Goal: Task Accomplishment & Management: Complete application form

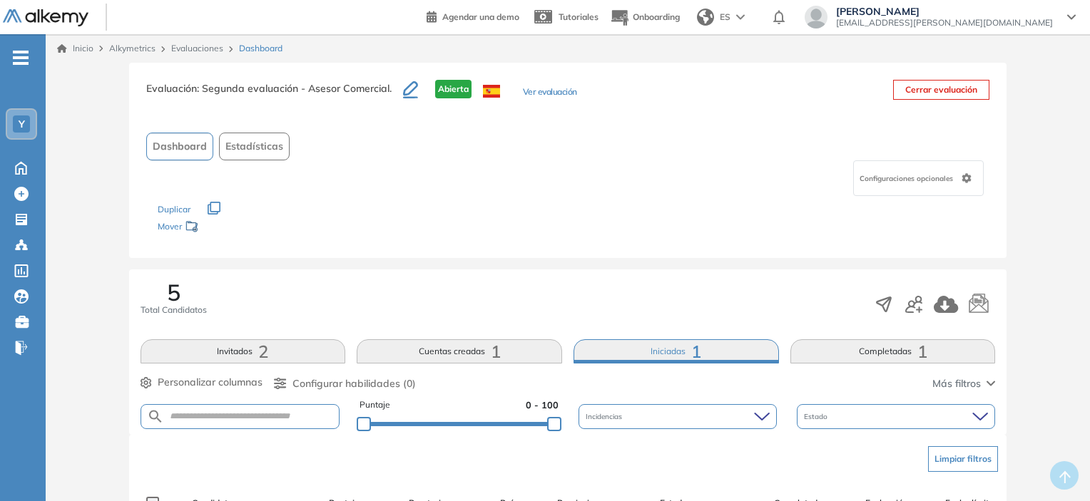
click at [91, 53] on link "Inicio" at bounding box center [75, 48] width 36 height 13
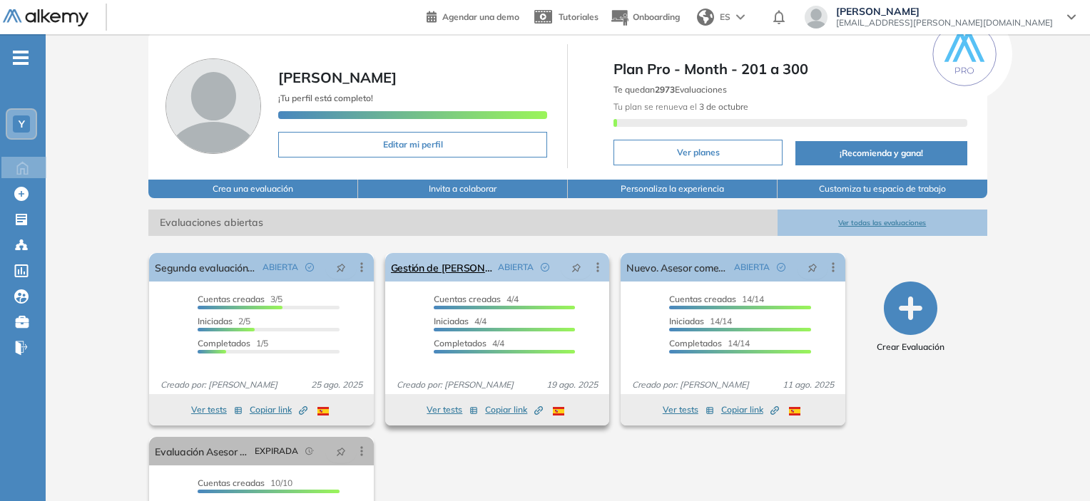
scroll to position [71, 0]
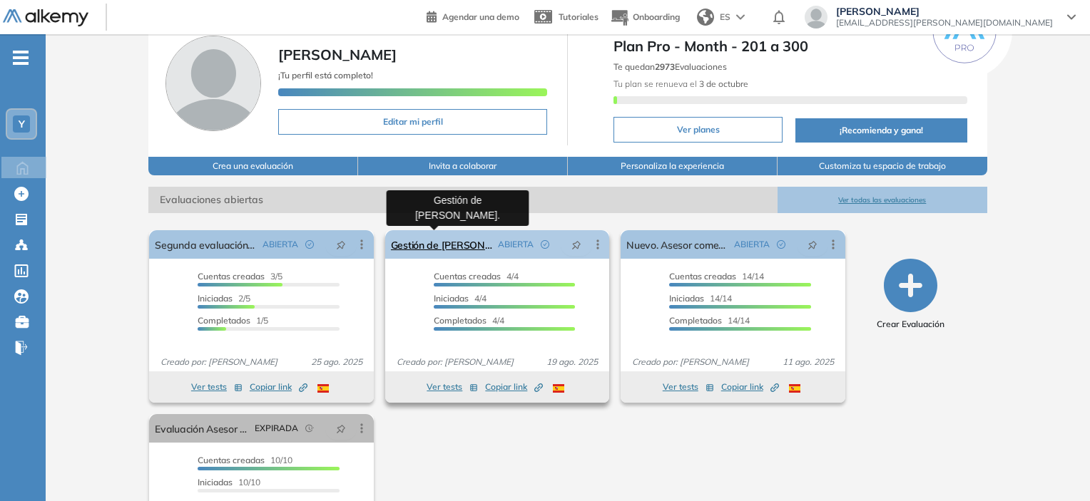
click at [433, 245] on link "Gestión de [PERSON_NAME]." at bounding box center [441, 244] width 101 height 29
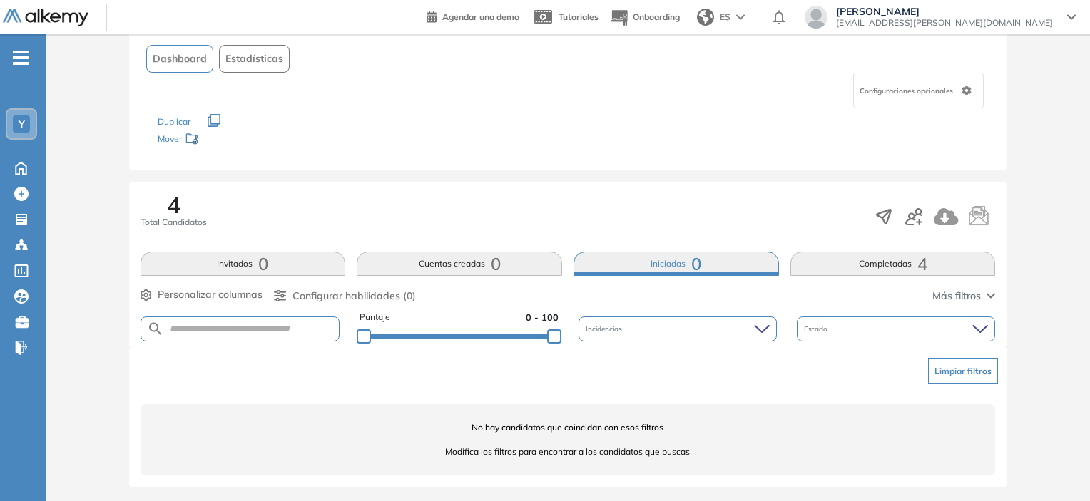
scroll to position [89, 0]
click at [872, 254] on button "Completadas 4" at bounding box center [892, 262] width 205 height 24
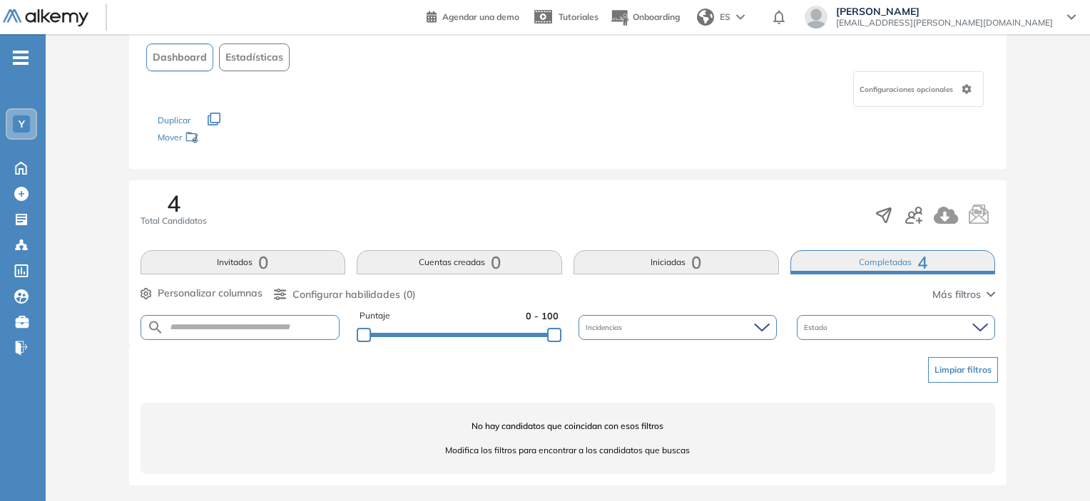
click at [856, 267] on button "Completadas 4" at bounding box center [892, 262] width 205 height 24
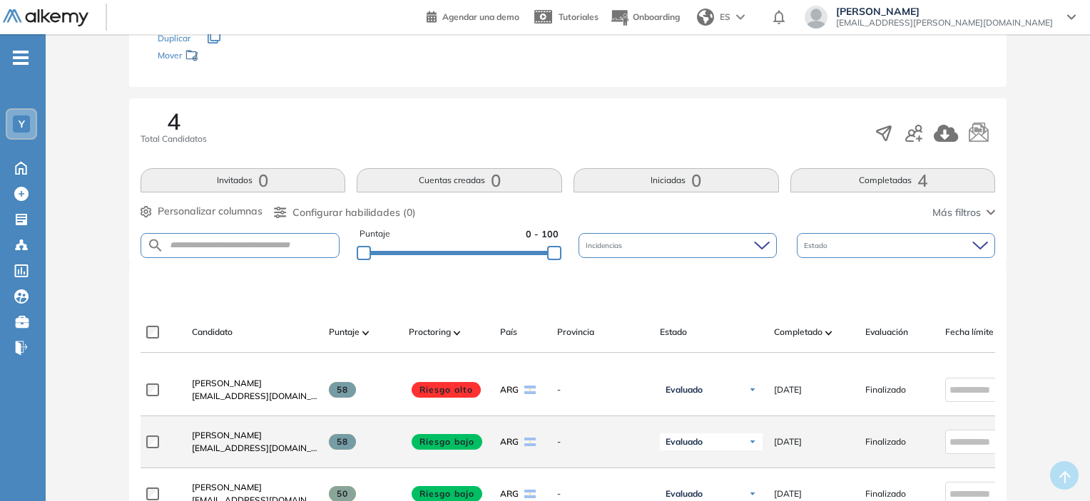
scroll to position [0, 0]
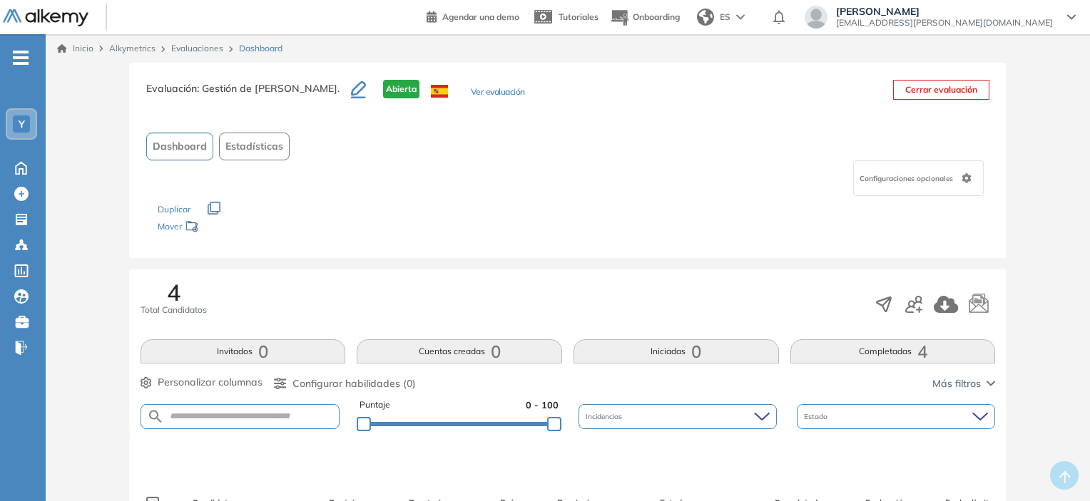
click at [82, 48] on link "Inicio" at bounding box center [75, 48] width 36 height 13
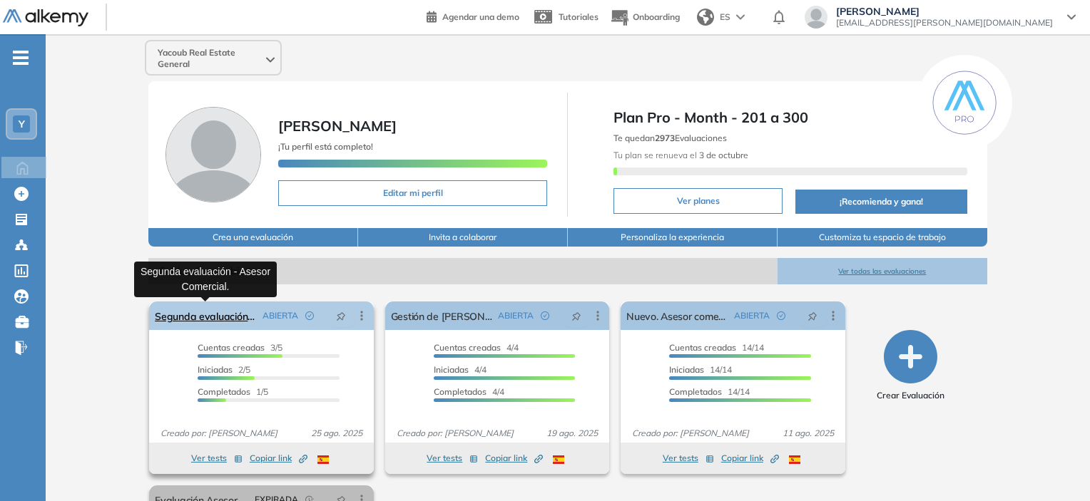
click at [226, 324] on link "Segunda evaluación - Asesor Comercial." at bounding box center [205, 316] width 101 height 29
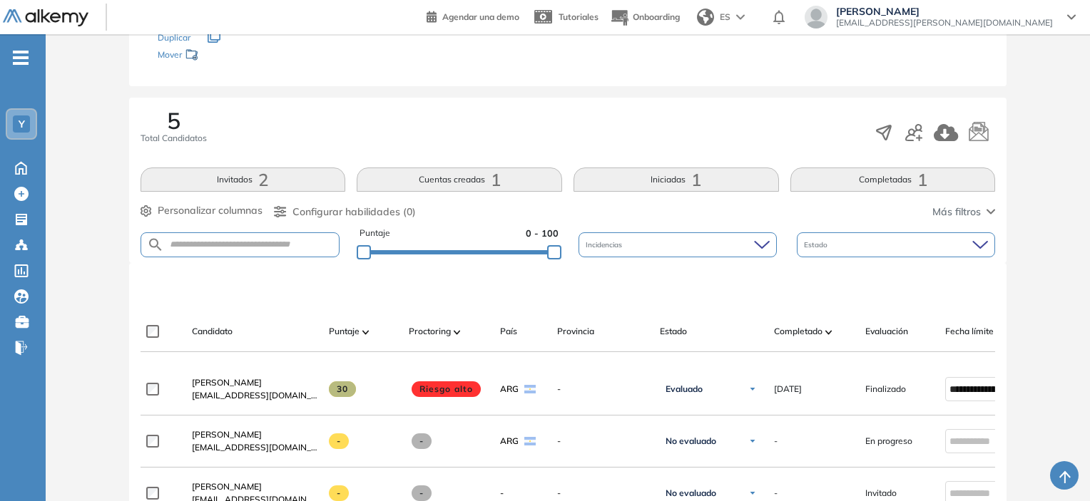
scroll to position [214, 0]
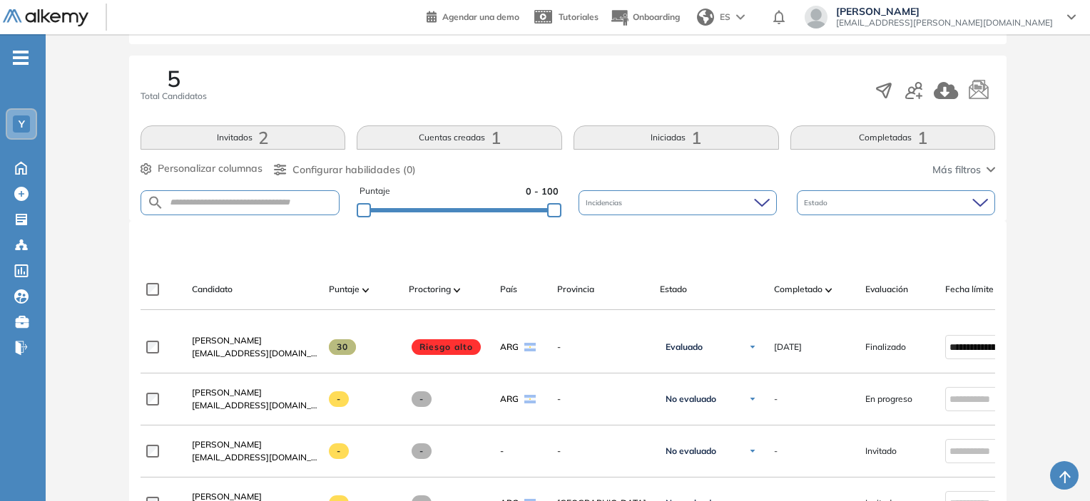
click at [861, 134] on button "Completadas 1" at bounding box center [892, 138] width 205 height 24
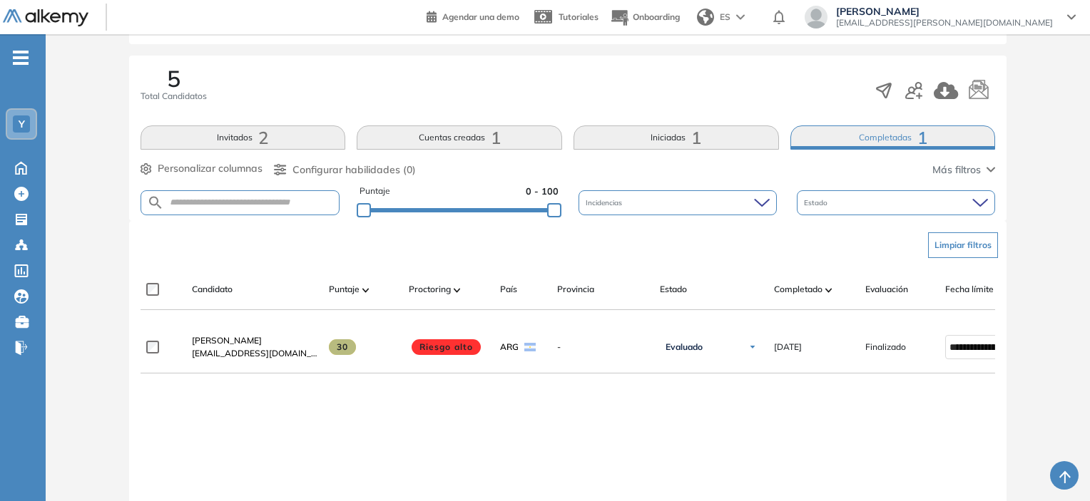
click at [280, 148] on button "Invitados 2" at bounding box center [242, 138] width 205 height 24
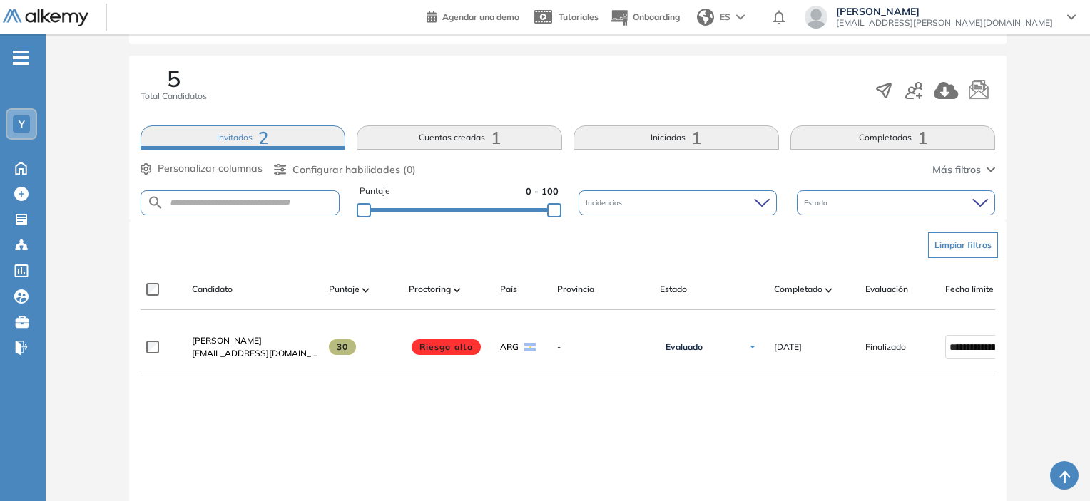
click at [702, 133] on button "Iniciadas 1" at bounding box center [675, 138] width 205 height 24
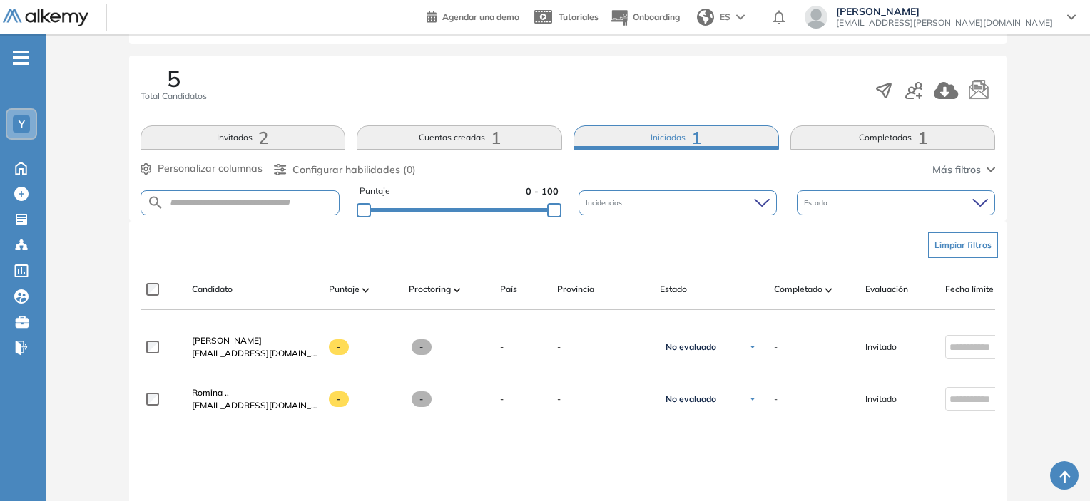
click at [510, 135] on button "Cuentas creadas 1" at bounding box center [459, 138] width 205 height 24
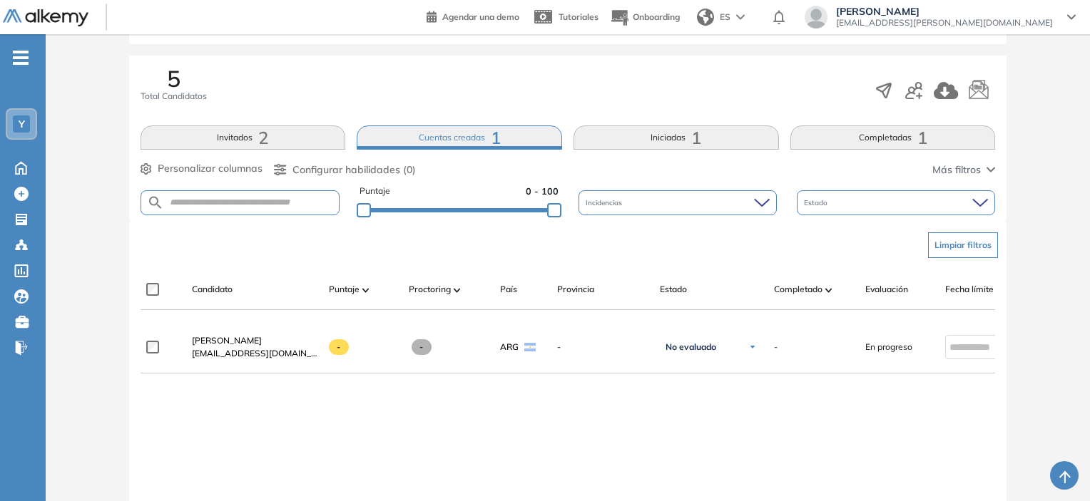
click at [612, 133] on button "Iniciadas 1" at bounding box center [675, 138] width 205 height 24
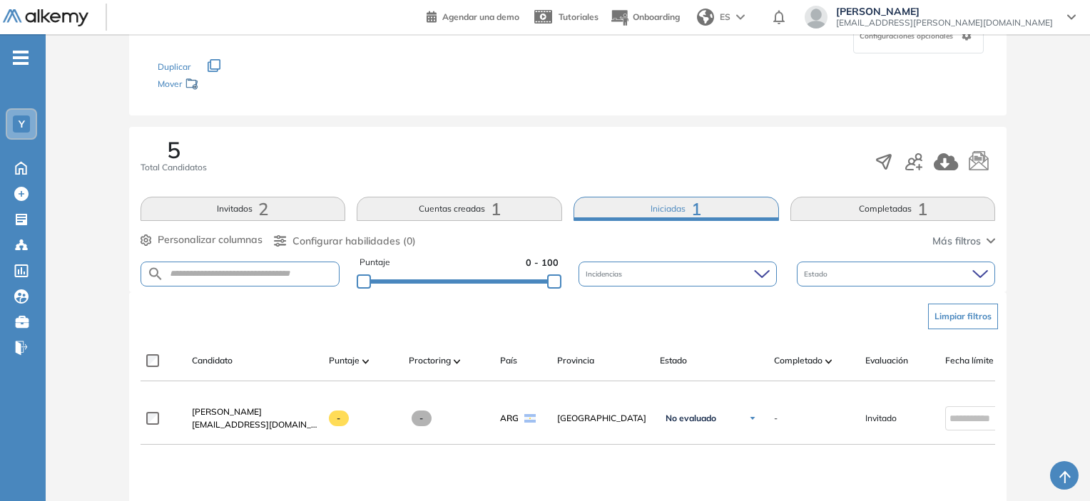
click at [672, 206] on button "Iniciadas 1" at bounding box center [675, 209] width 205 height 24
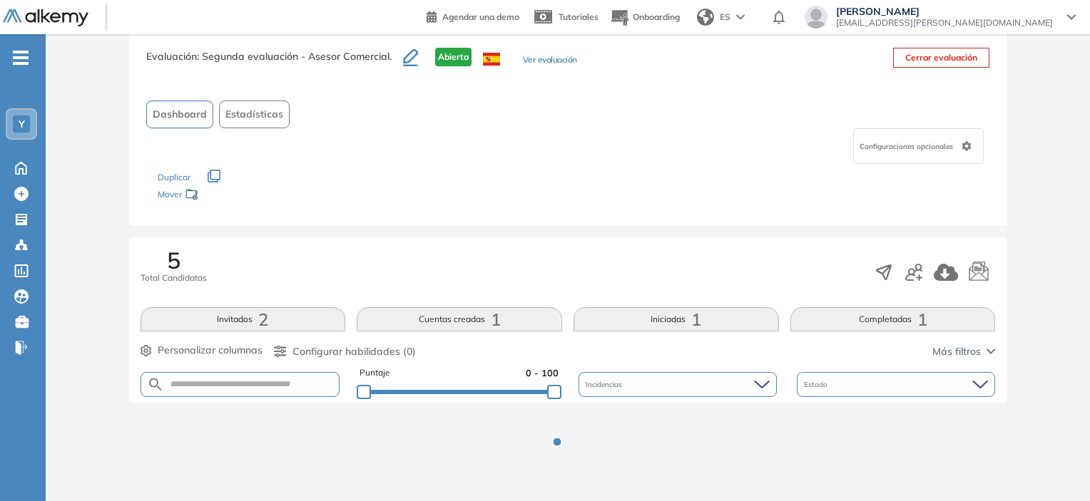
scroll to position [143, 0]
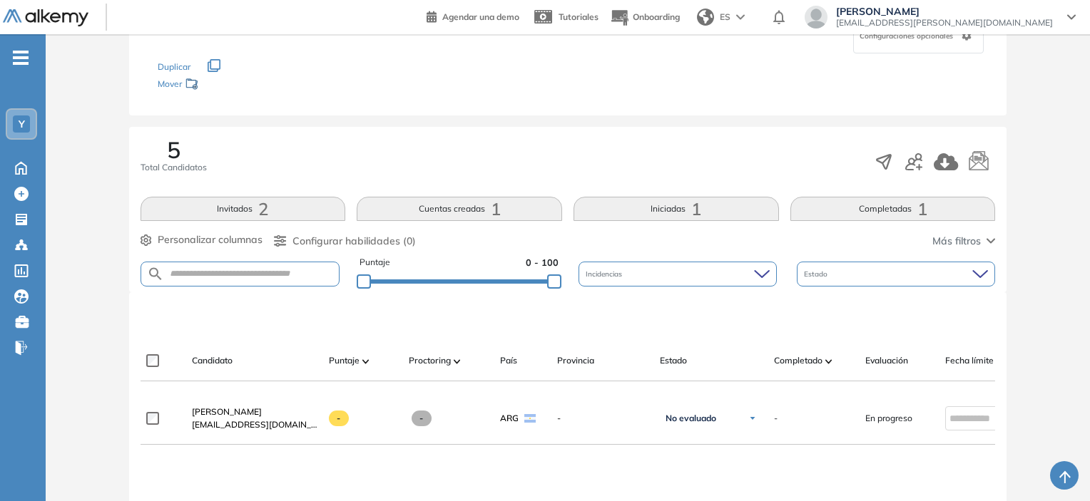
click at [672, 206] on button "Iniciadas 1" at bounding box center [675, 209] width 205 height 24
click at [492, 209] on span "1" at bounding box center [496, 209] width 10 height 0
click at [477, 216] on button "Cuentas creadas 1" at bounding box center [459, 209] width 205 height 24
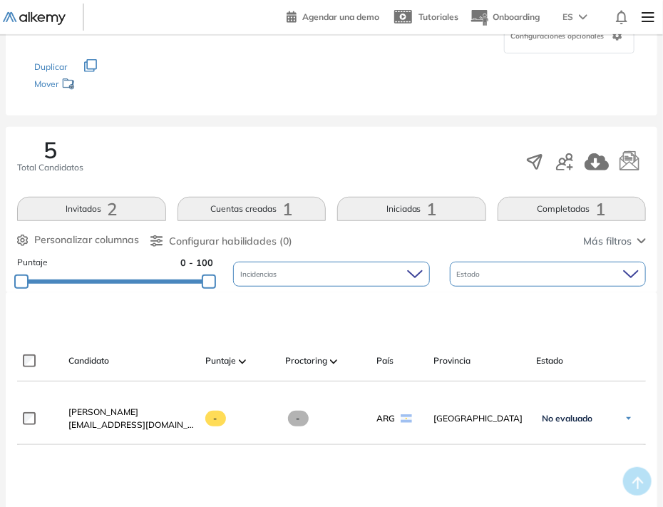
click at [547, 202] on button "Completadas 1" at bounding box center [572, 209] width 149 height 24
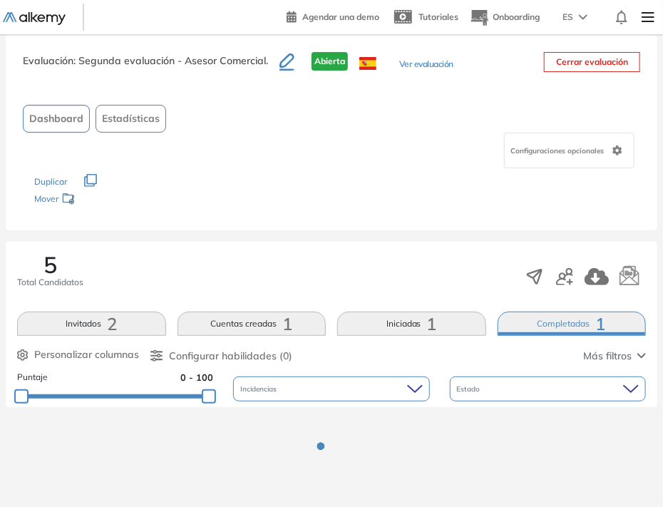
scroll to position [26, 0]
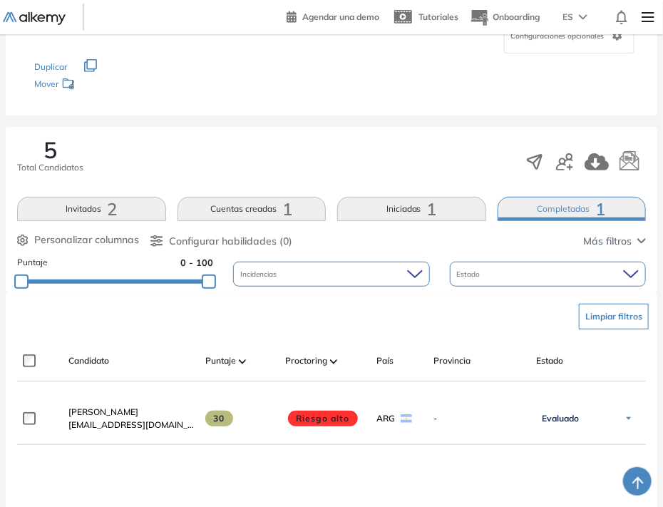
click at [407, 211] on button "Iniciadas 1" at bounding box center [411, 209] width 149 height 24
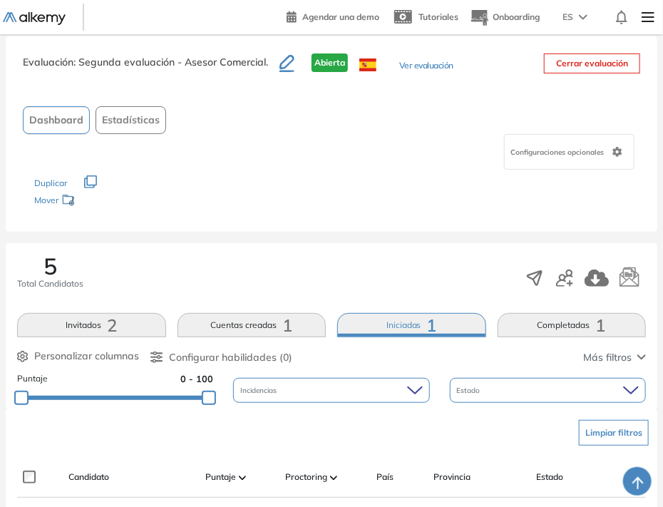
scroll to position [143, 0]
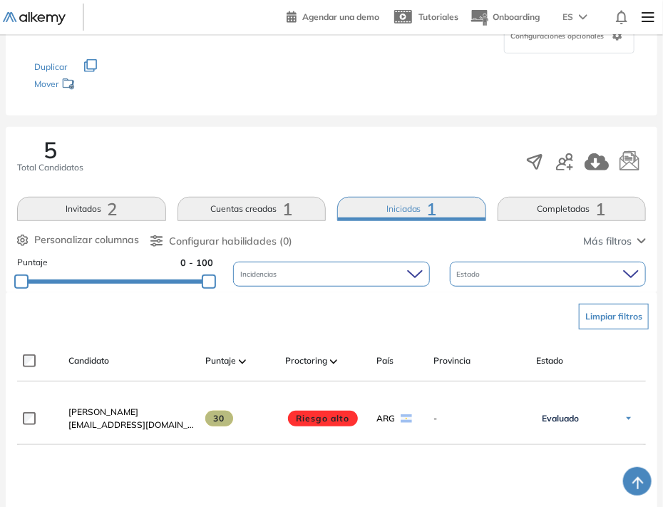
click at [260, 218] on button "Cuentas creadas 1" at bounding box center [252, 209] width 149 height 24
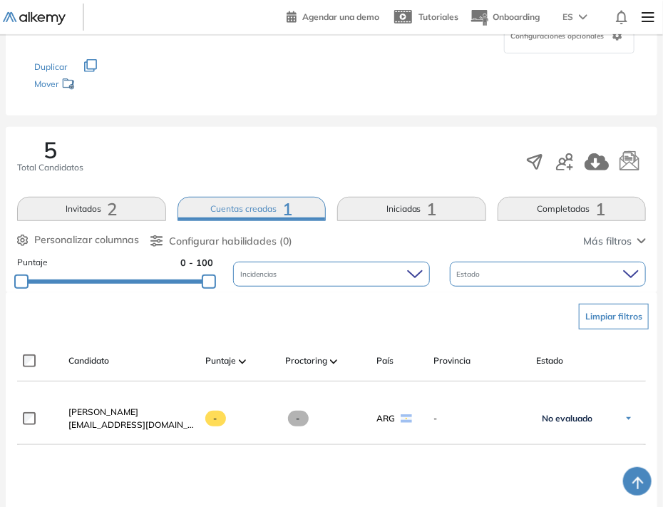
click at [117, 205] on button "Invitados 2" at bounding box center [91, 209] width 149 height 24
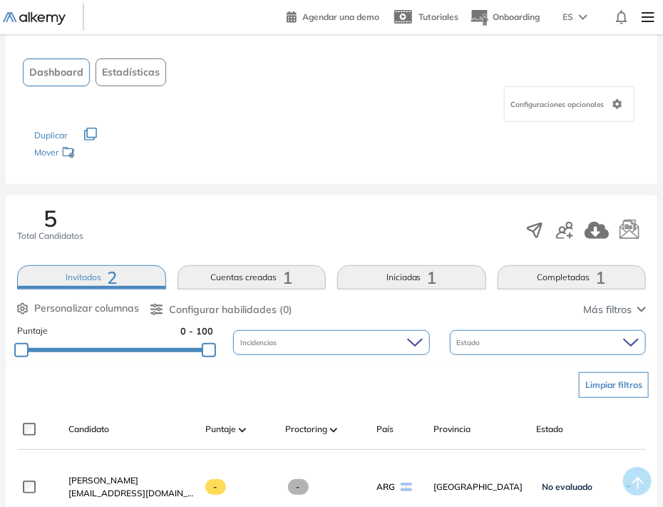
scroll to position [71, 0]
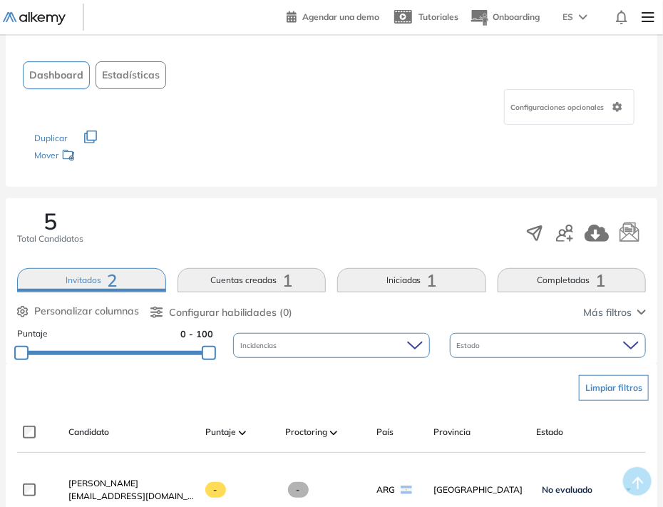
click at [33, 22] on img at bounding box center [34, 18] width 63 height 13
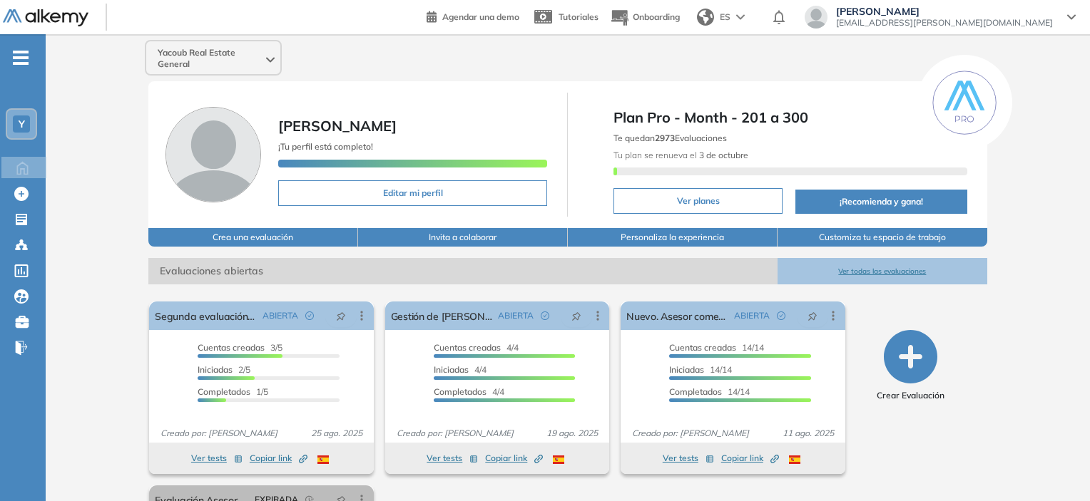
click at [13, 53] on span "-" at bounding box center [21, 56] width 16 height 11
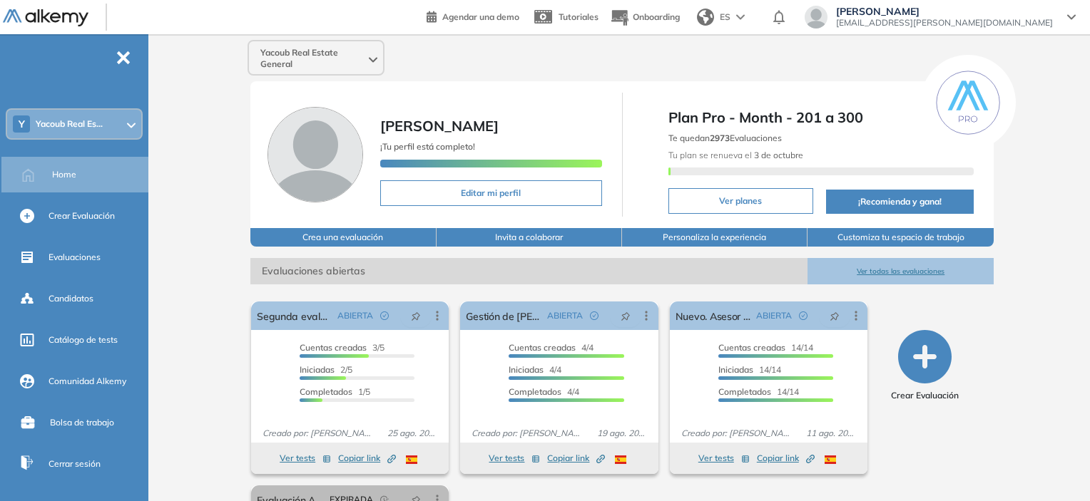
click at [81, 110] on div "Y [PERSON_NAME] Real Es..." at bounding box center [74, 124] width 134 height 29
drag, startPoint x: 268, startPoint y: 332, endPoint x: 275, endPoint y: 318, distance: 15.3
click at [268, 331] on div "Segunda evaluación - Asesor Comercial. ABIERTA Editar Los siguientes tests ya n…" at bounding box center [350, 372] width 198 height 141
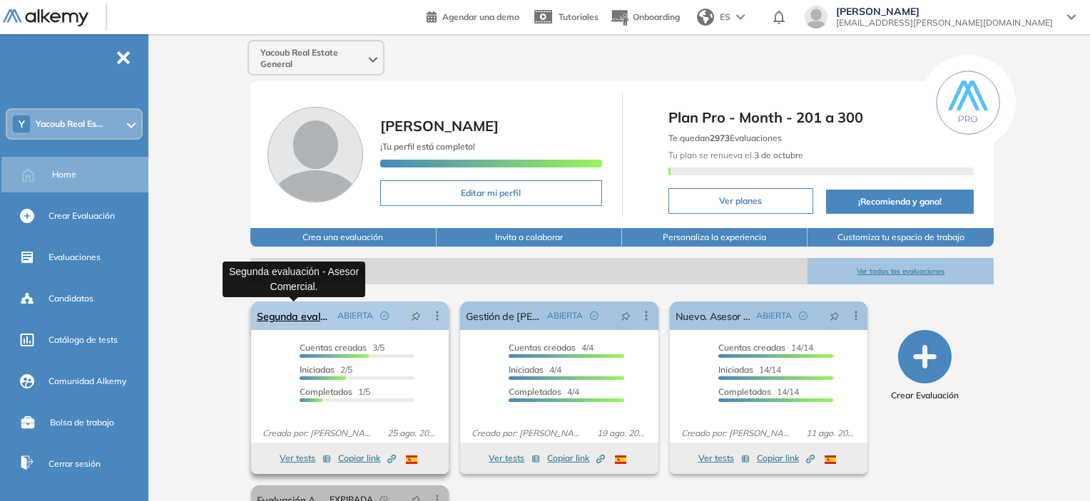
click at [275, 317] on link "Segunda evaluación - Asesor Comercial." at bounding box center [294, 316] width 75 height 29
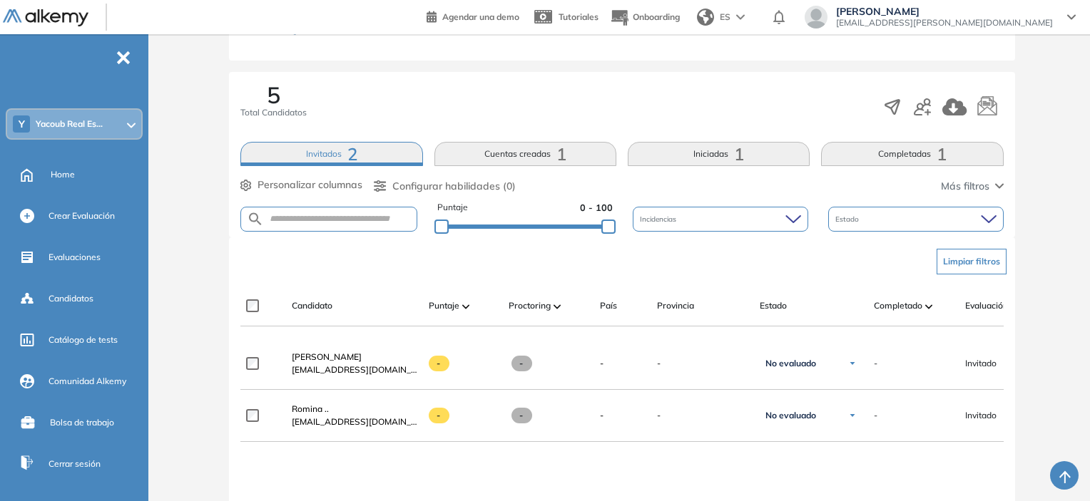
scroll to position [285, 0]
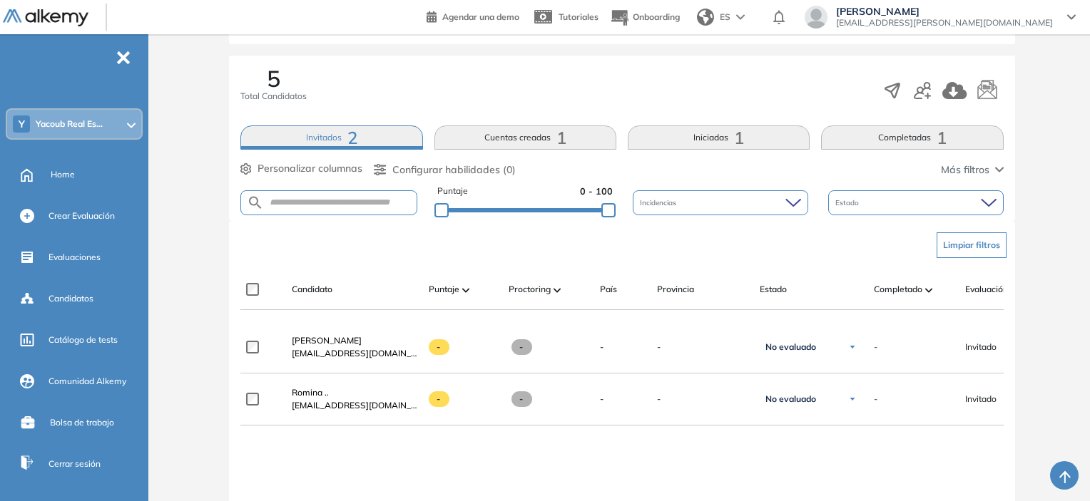
click at [536, 133] on button "Cuentas creadas 1" at bounding box center [525, 138] width 182 height 24
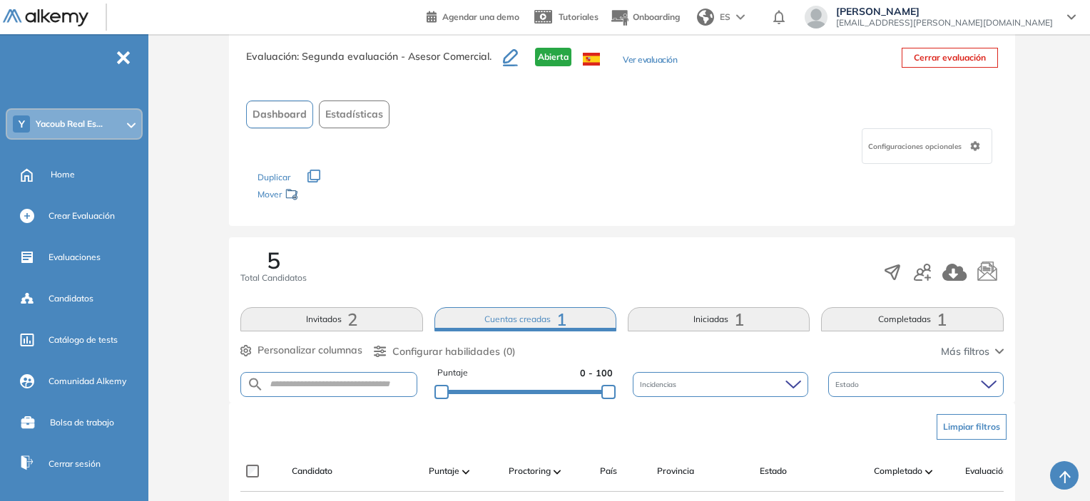
scroll to position [214, 0]
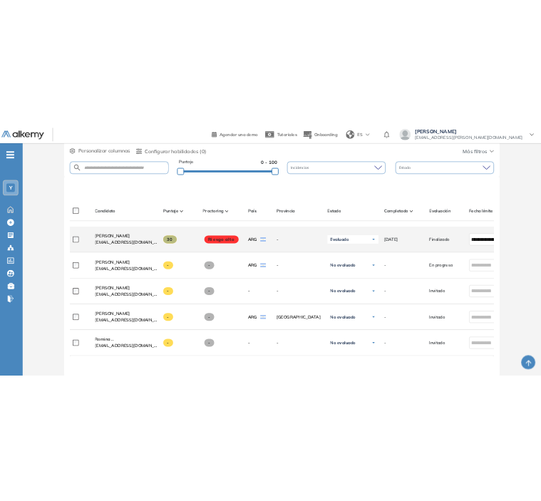
scroll to position [357, 0]
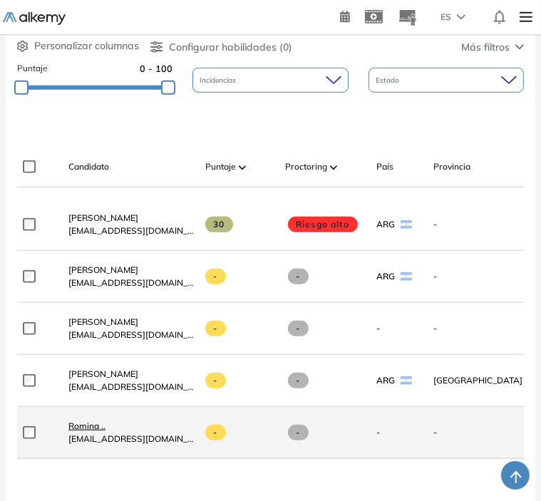
click at [80, 426] on span "Romina .." at bounding box center [86, 426] width 37 height 11
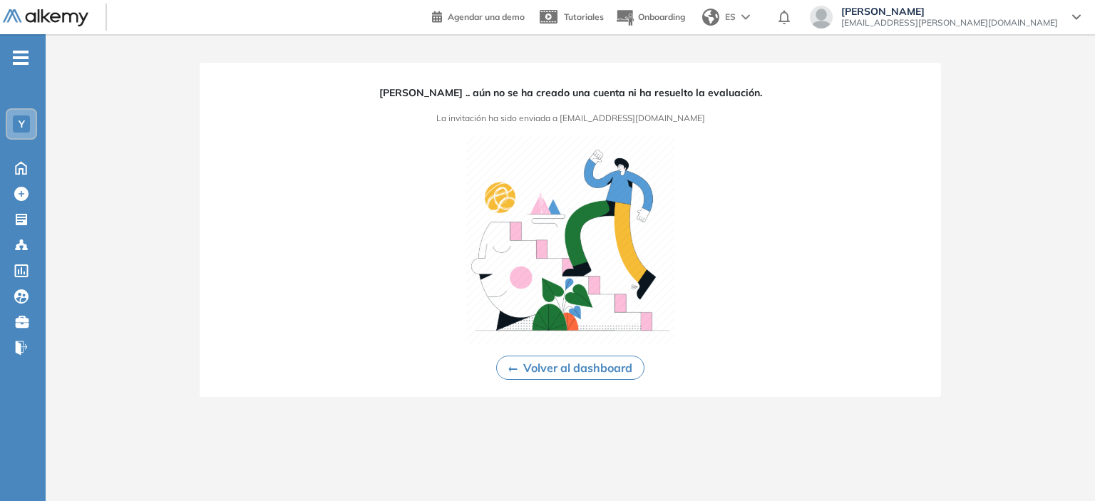
click at [24, 56] on icon "-" at bounding box center [21, 57] width 16 height 3
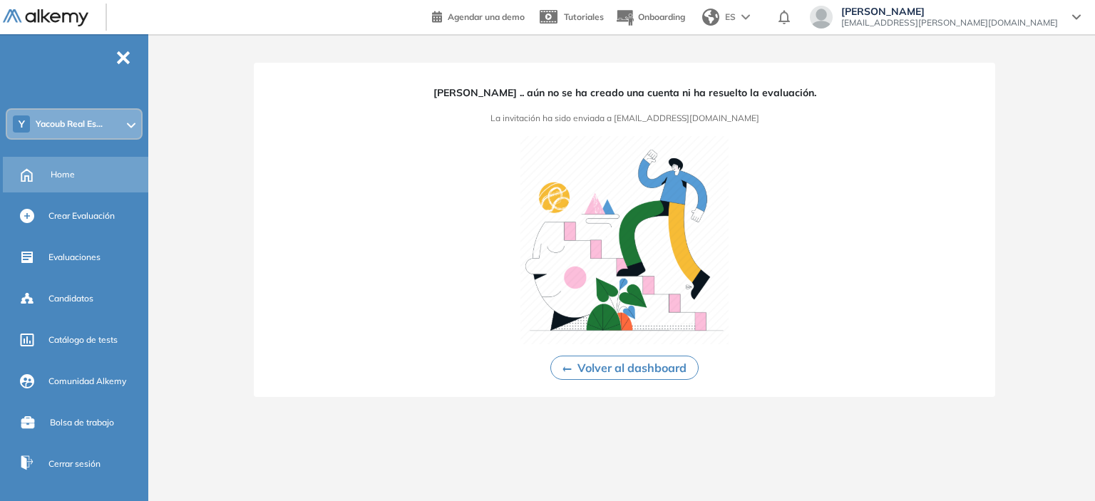
click at [63, 170] on span "Home" at bounding box center [63, 174] width 24 height 13
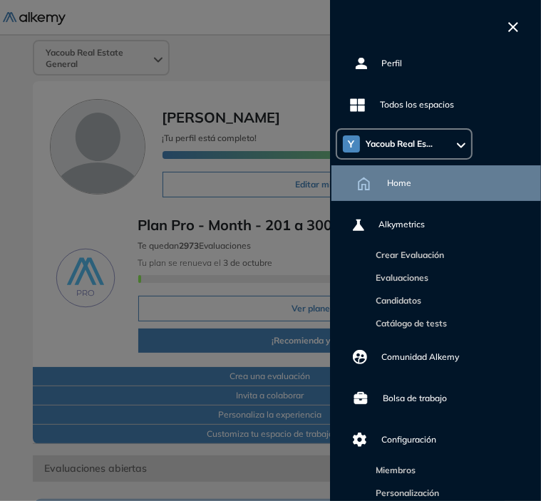
click at [516, 28] on icon "button" at bounding box center [513, 27] width 10 height 10
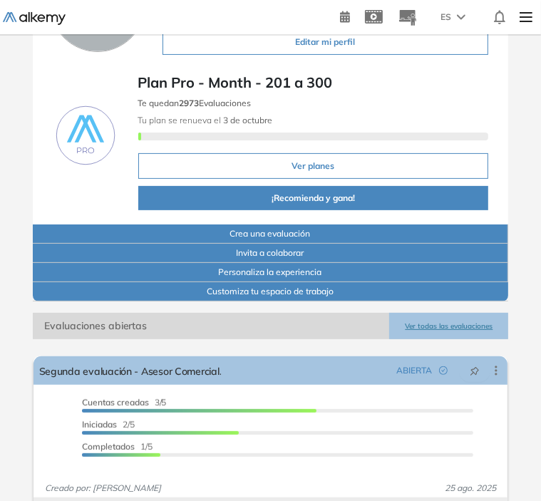
scroll to position [214, 0]
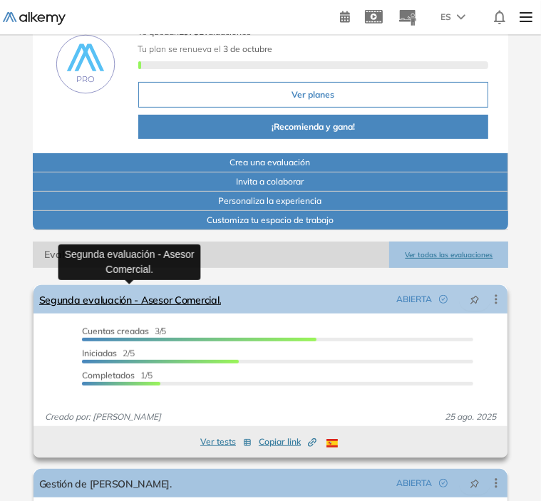
click at [163, 295] on link "Segunda evaluación - Asesor Comercial." at bounding box center [130, 299] width 183 height 29
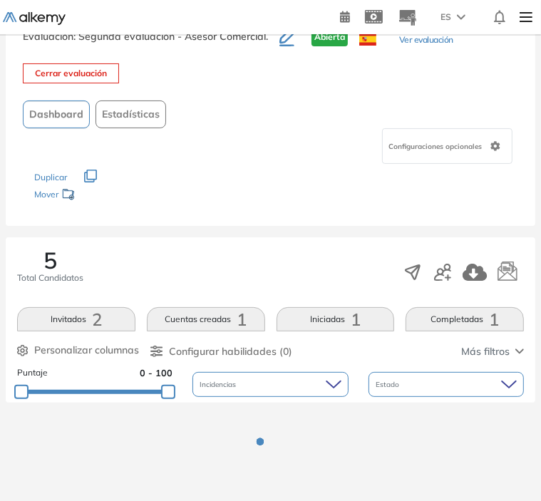
scroll to position [57, 0]
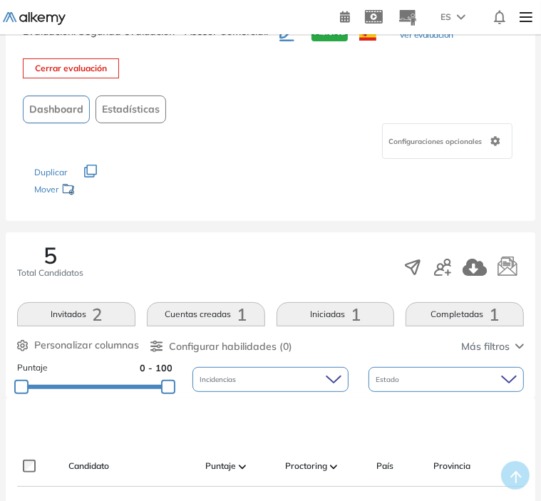
click at [213, 317] on button "Cuentas creadas 1" at bounding box center [206, 314] width 118 height 24
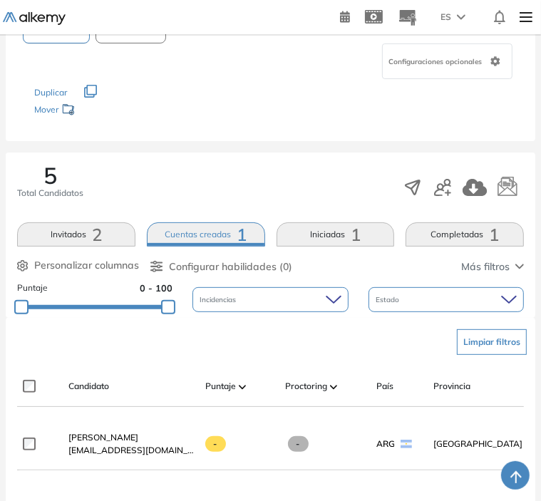
scroll to position [200, 0]
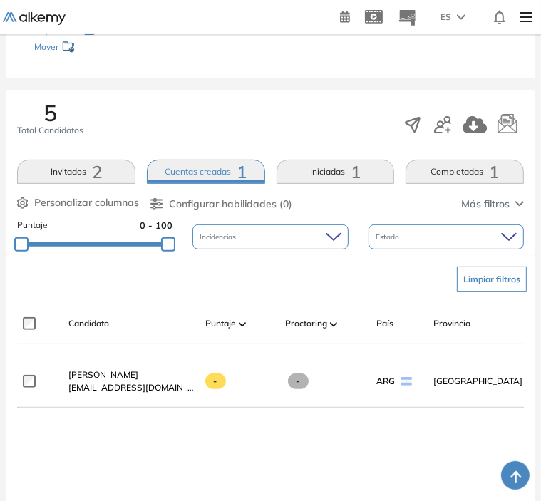
click at [312, 178] on button "Iniciadas 1" at bounding box center [336, 172] width 118 height 24
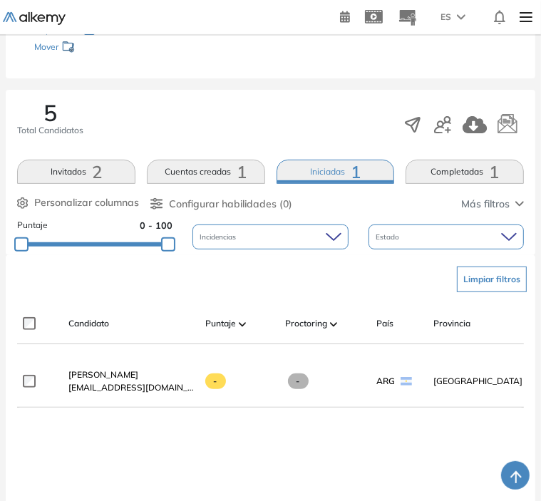
click at [319, 175] on button "Iniciadas 1" at bounding box center [336, 172] width 118 height 24
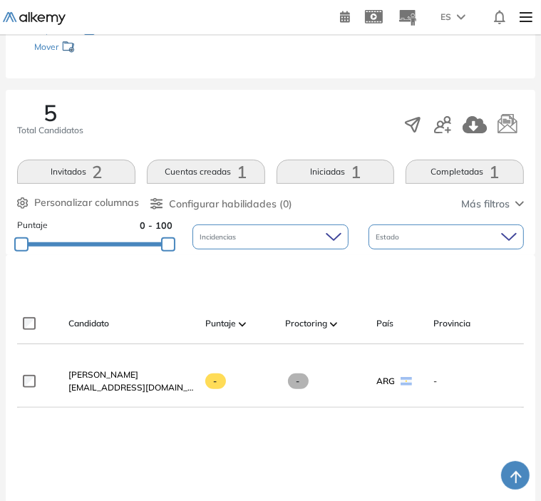
click at [325, 178] on button "Iniciadas 1" at bounding box center [336, 172] width 118 height 24
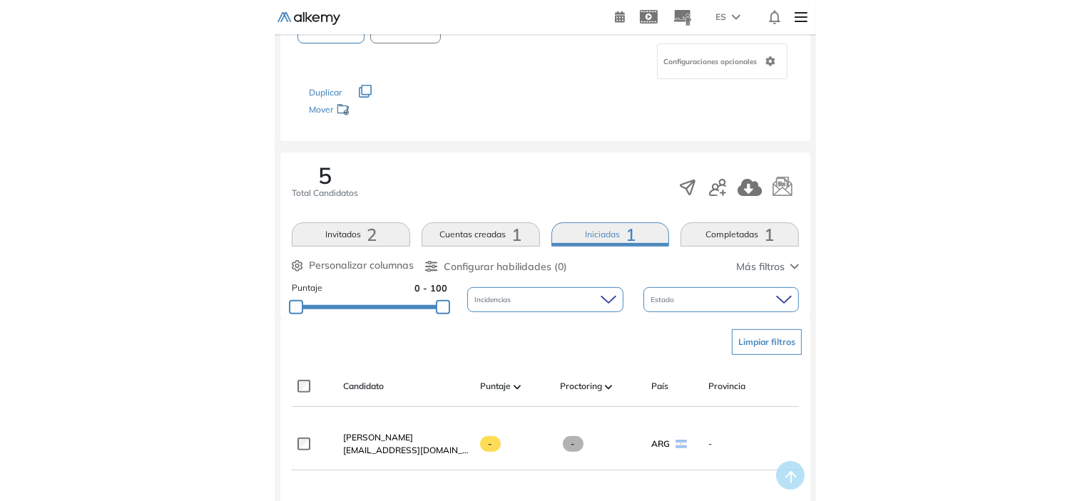
scroll to position [0, 0]
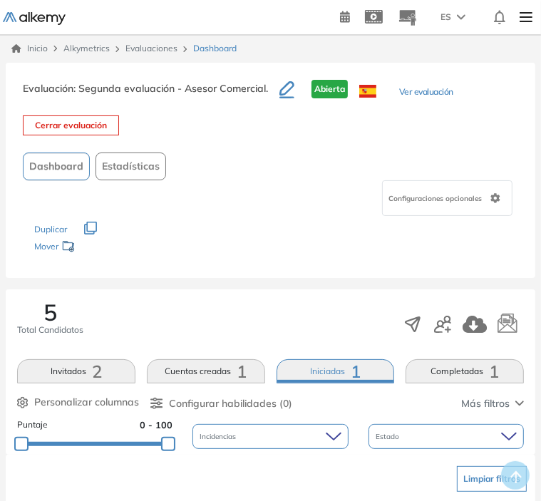
click at [38, 52] on link "Inicio" at bounding box center [29, 48] width 36 height 13
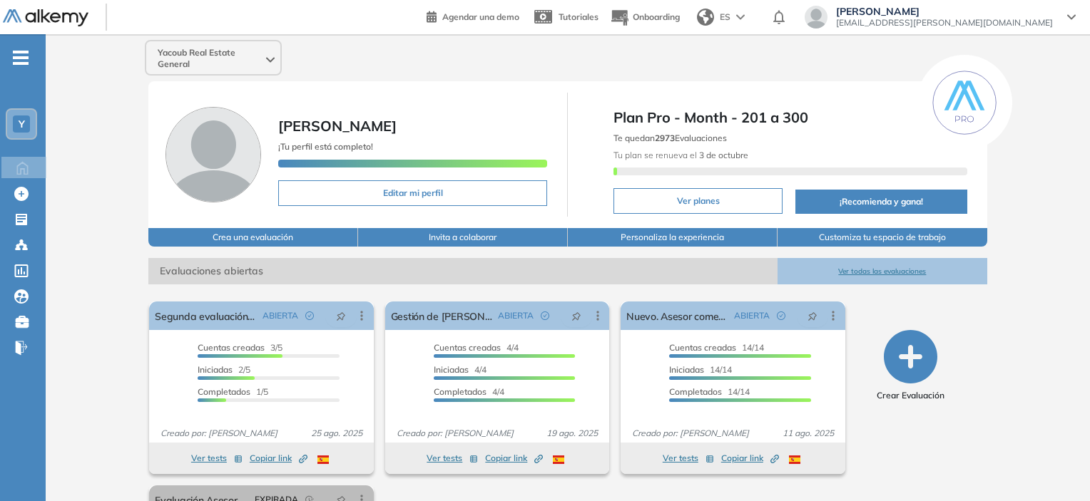
click at [24, 60] on span "-" at bounding box center [21, 56] width 16 height 11
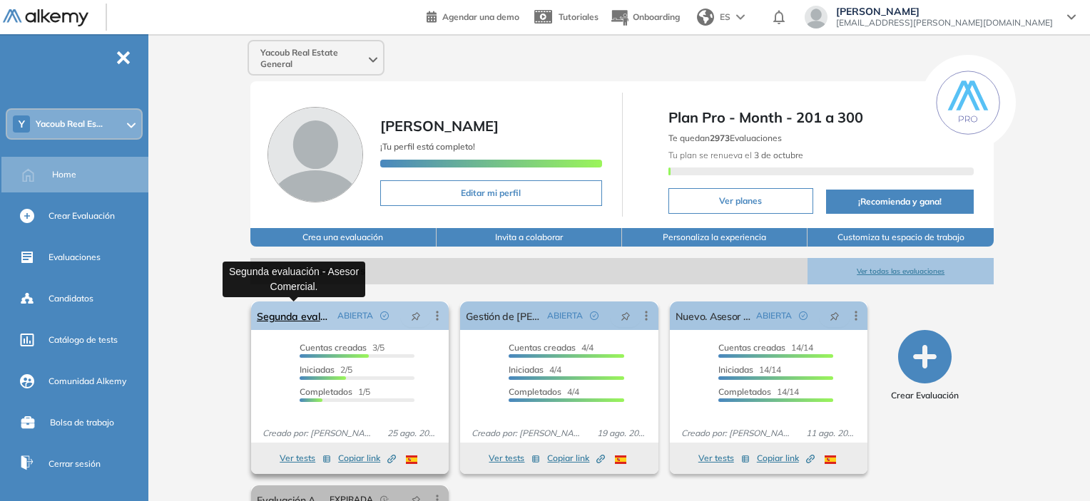
click at [322, 327] on link "Segunda evaluación - Asesor Comercial." at bounding box center [294, 316] width 75 height 29
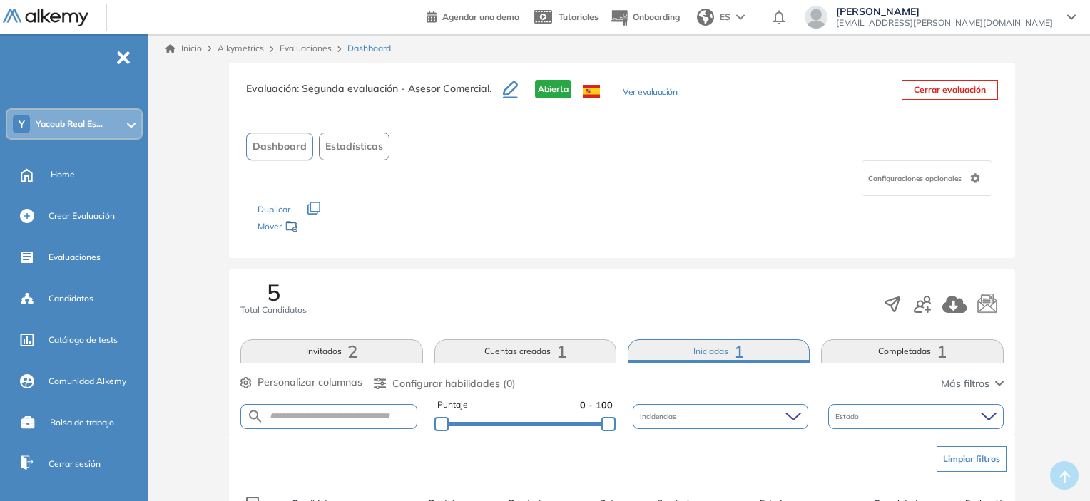
click at [337, 344] on button "Invitados 2" at bounding box center [331, 351] width 182 height 24
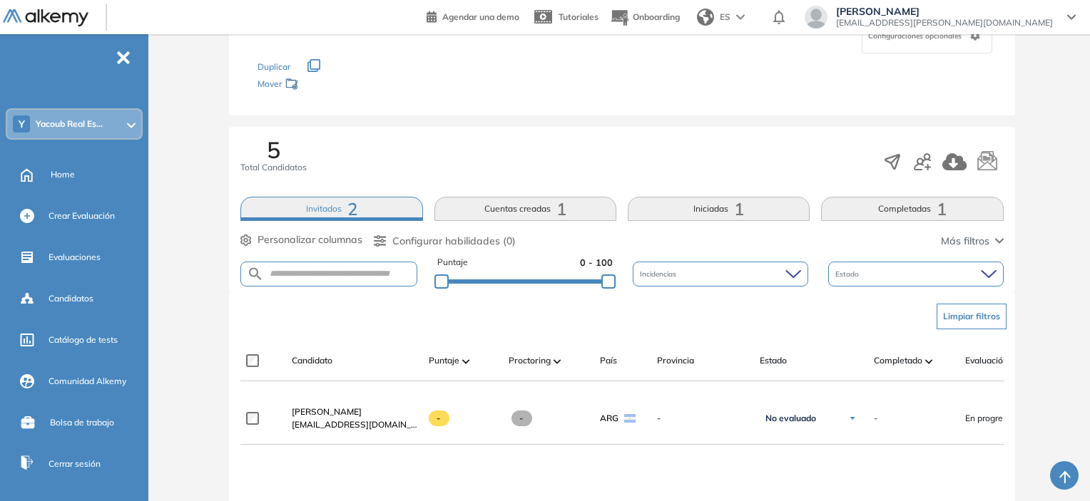
click at [297, 199] on button "Invitados 2" at bounding box center [331, 209] width 182 height 24
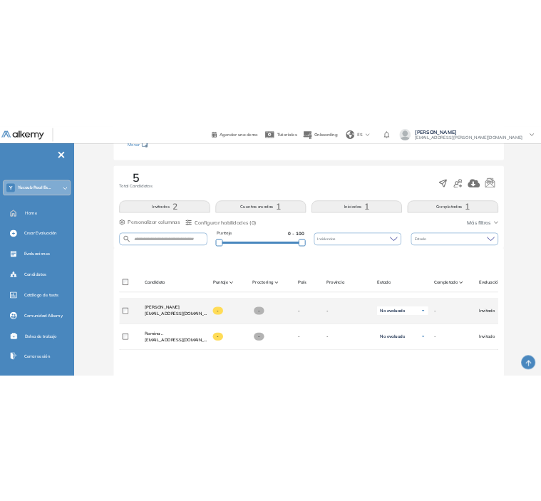
scroll to position [214, 0]
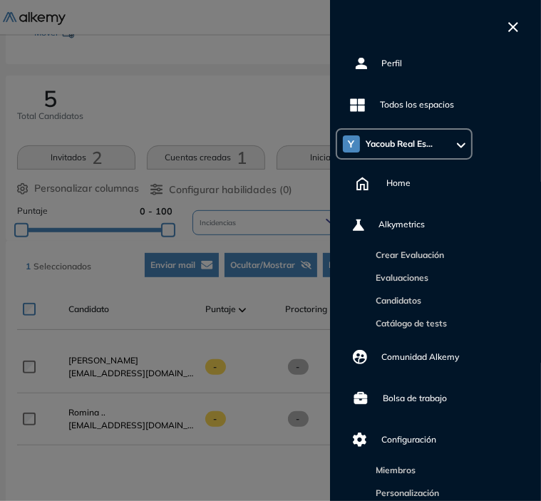
click at [269, 97] on div at bounding box center [270, 250] width 541 height 501
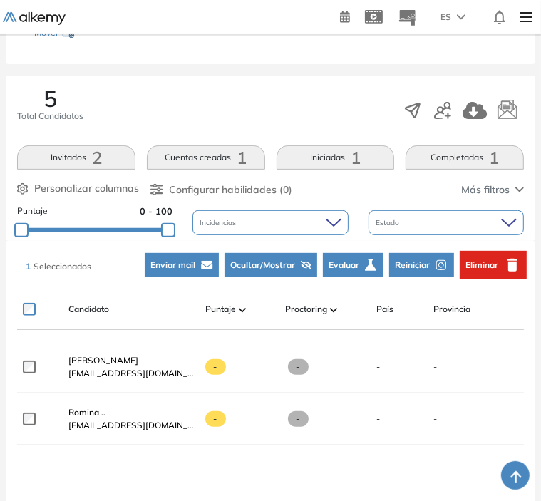
click at [486, 259] on span "Eliminar" at bounding box center [482, 265] width 33 height 13
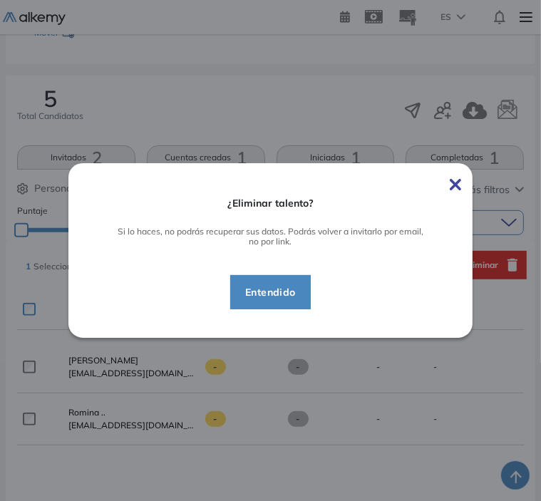
click at [286, 284] on span "Entendido" at bounding box center [270, 292] width 73 height 17
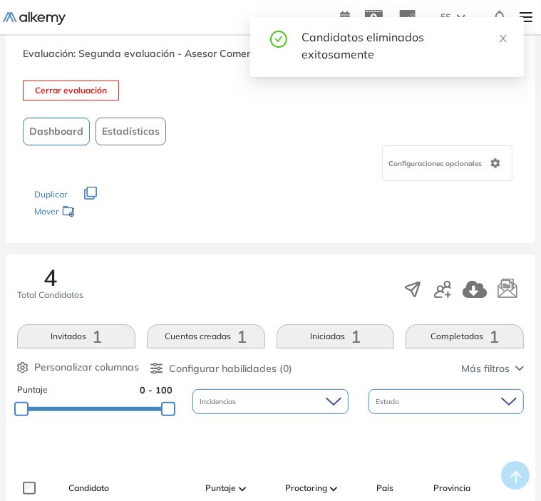
scroll to position [0, 0]
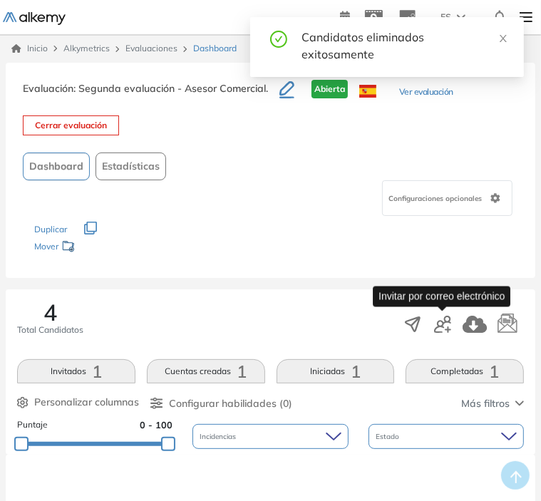
click at [448, 322] on icon "button" at bounding box center [442, 324] width 17 height 17
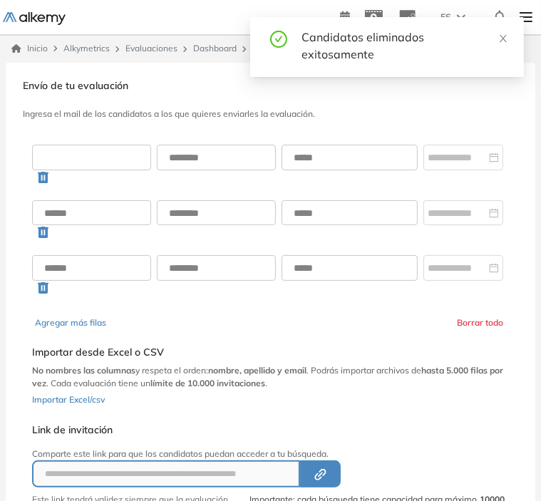
click at [107, 156] on input "text" at bounding box center [91, 158] width 119 height 26
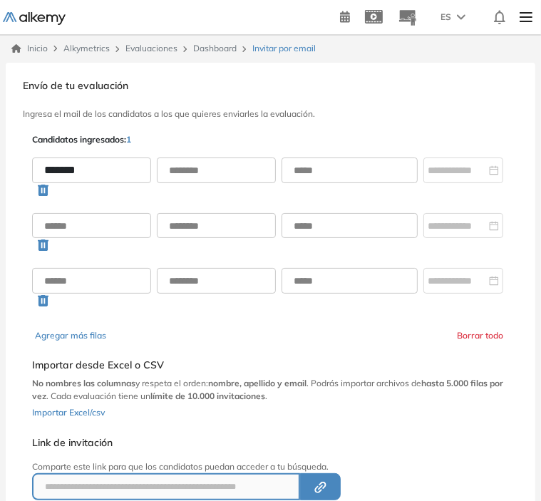
type input "******"
click at [213, 175] on input "text" at bounding box center [216, 171] width 119 height 26
type input "***"
click at [339, 171] on input "text" at bounding box center [350, 171] width 136 height 26
paste input "**********"
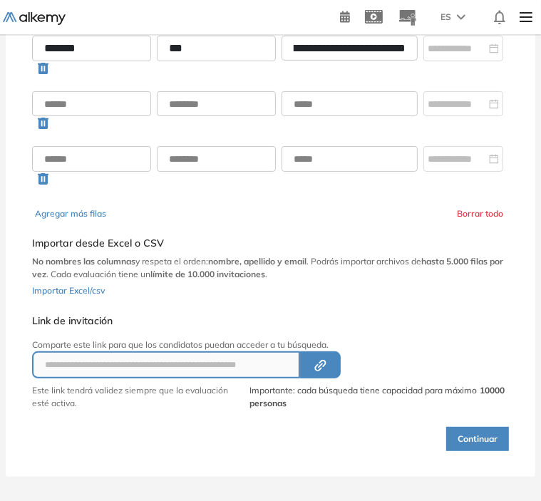
scroll to position [129, 0]
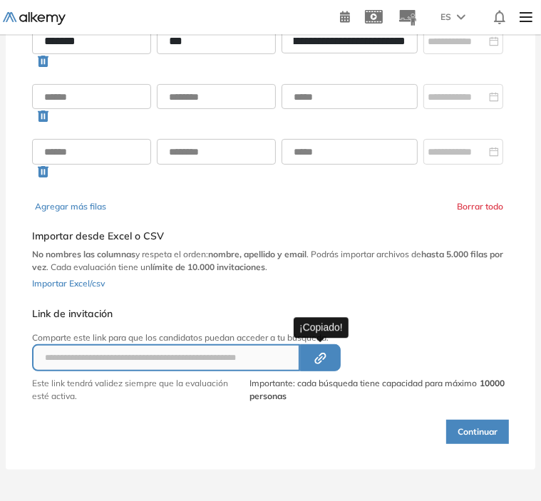
type input "**********"
click at [313, 353] on icon "Created by potrace 1.16, written by [PERSON_NAME] [DATE]-[DATE]" at bounding box center [320, 358] width 16 height 11
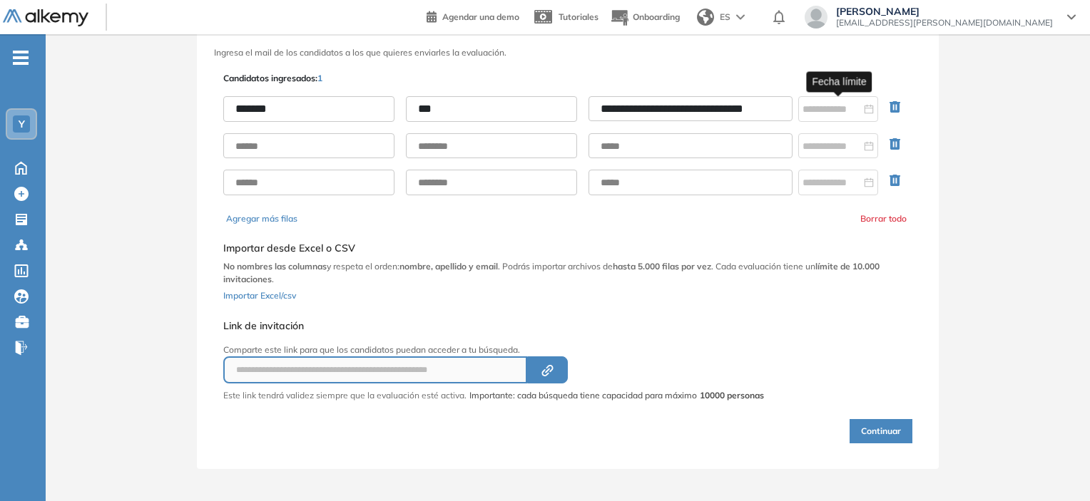
scroll to position [0, 23]
drag, startPoint x: 598, startPoint y: 113, endPoint x: 857, endPoint y: 123, distance: 259.1
click at [857, 123] on div "**********" at bounding box center [567, 146] width 689 height 122
click at [893, 116] on icon "button" at bounding box center [897, 109] width 17 height 17
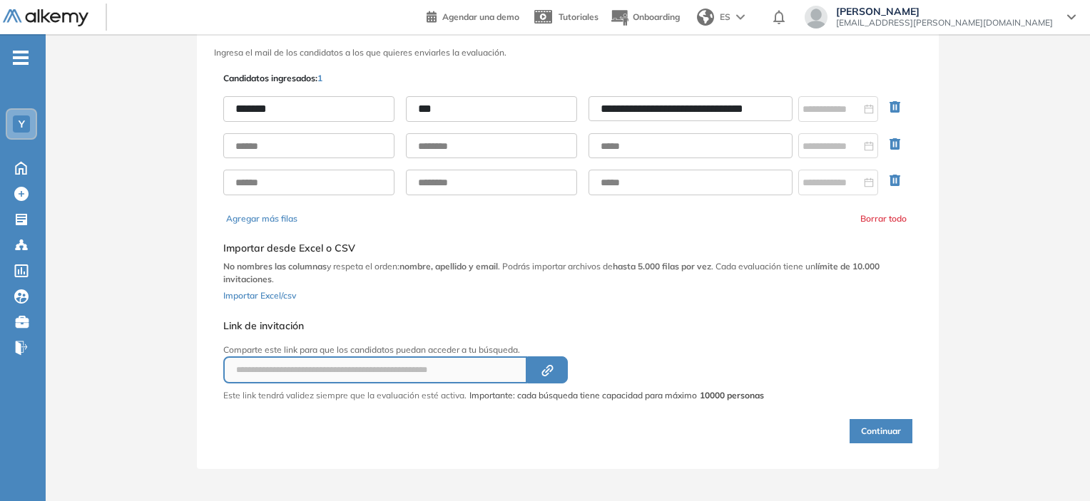
scroll to position [12, 0]
